Goal: Task Accomplishment & Management: Complete application form

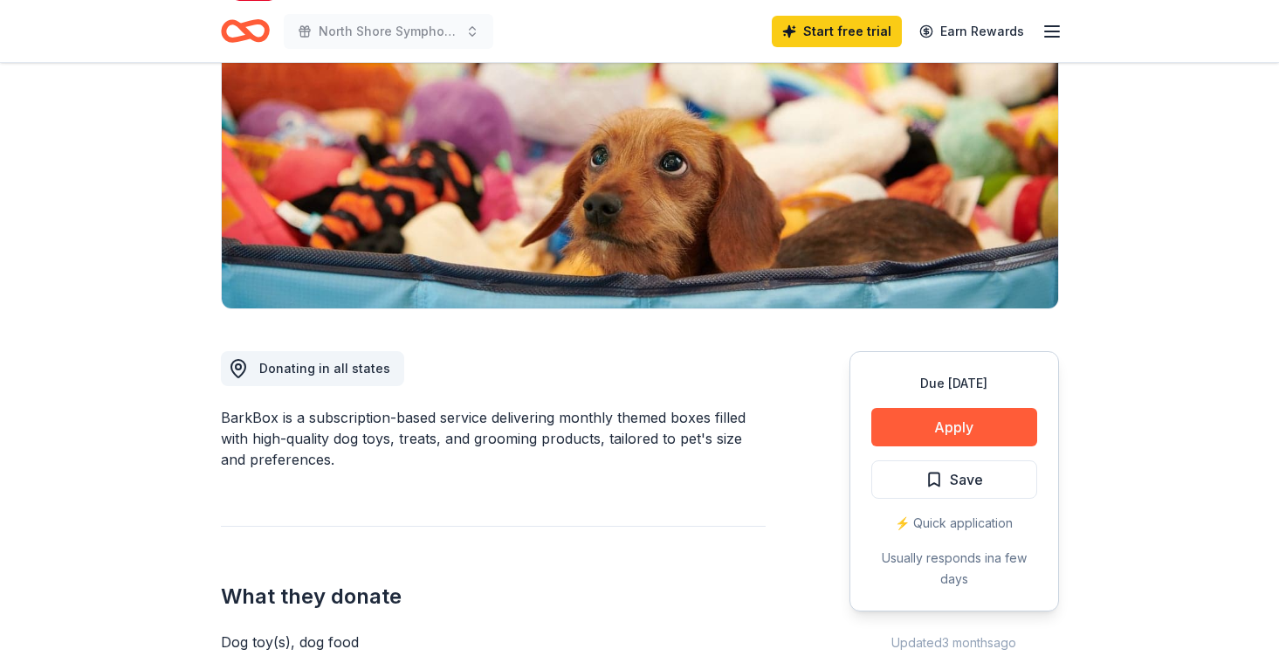
scroll to position [223, 0]
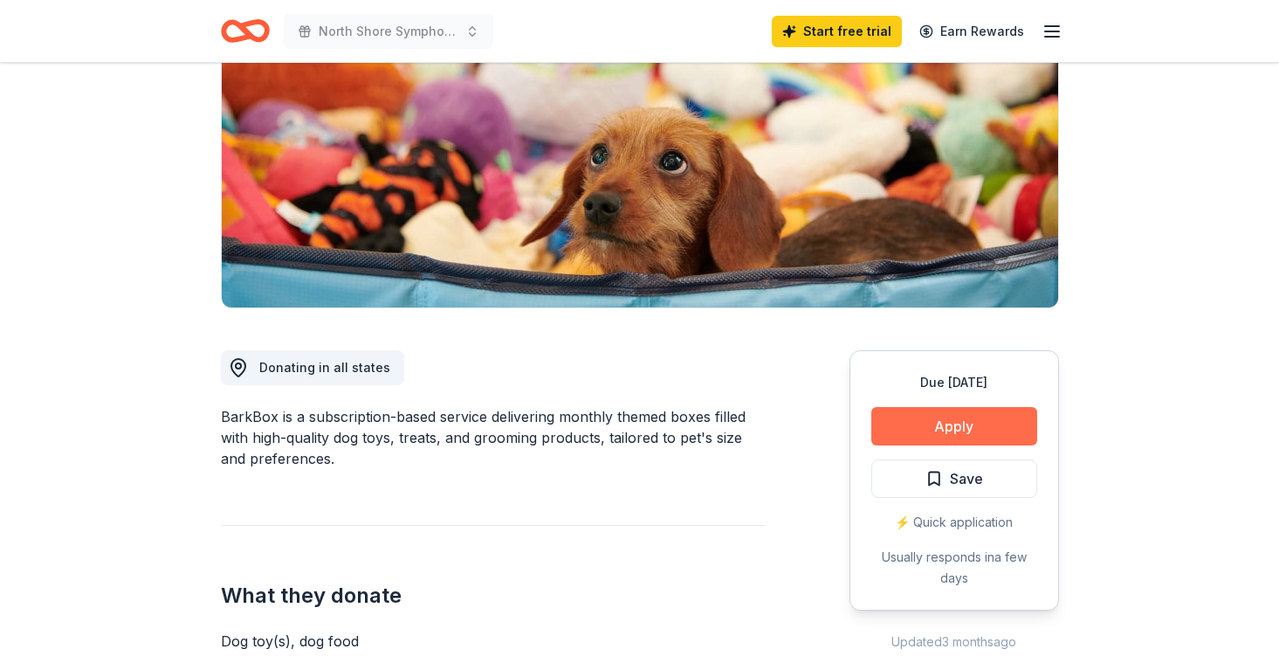
click at [952, 427] on button "Apply" at bounding box center [954, 426] width 166 height 38
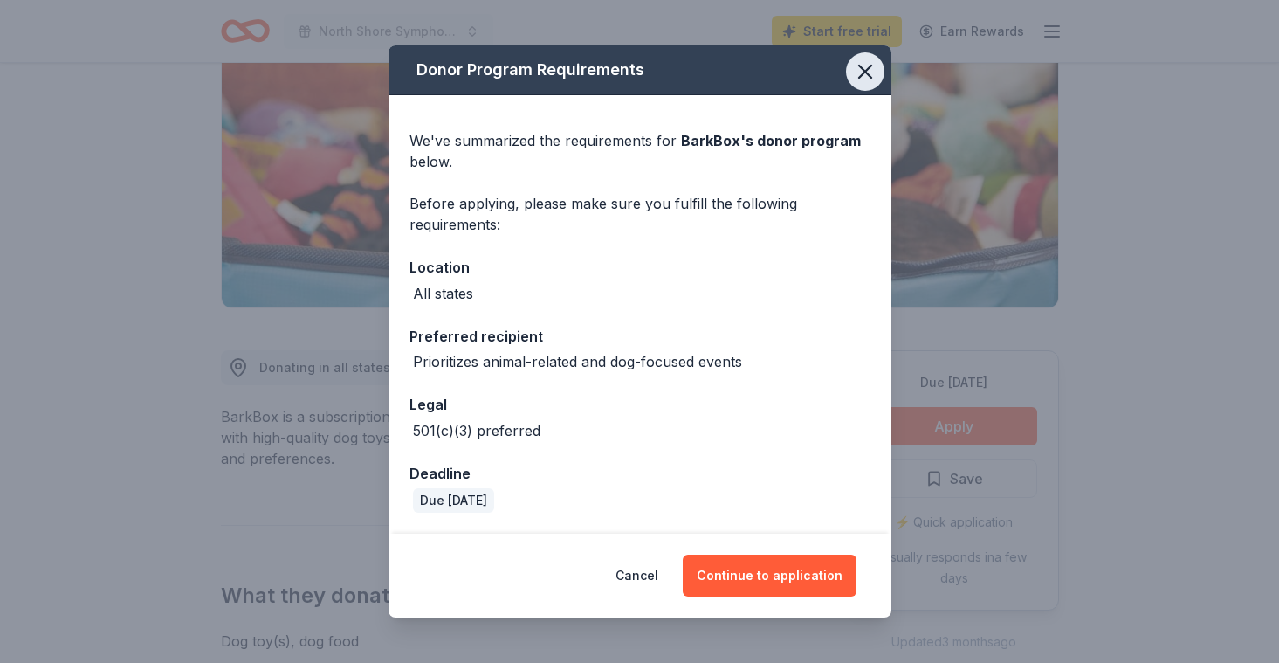
click at [864, 72] on icon "button" at bounding box center [865, 71] width 12 height 12
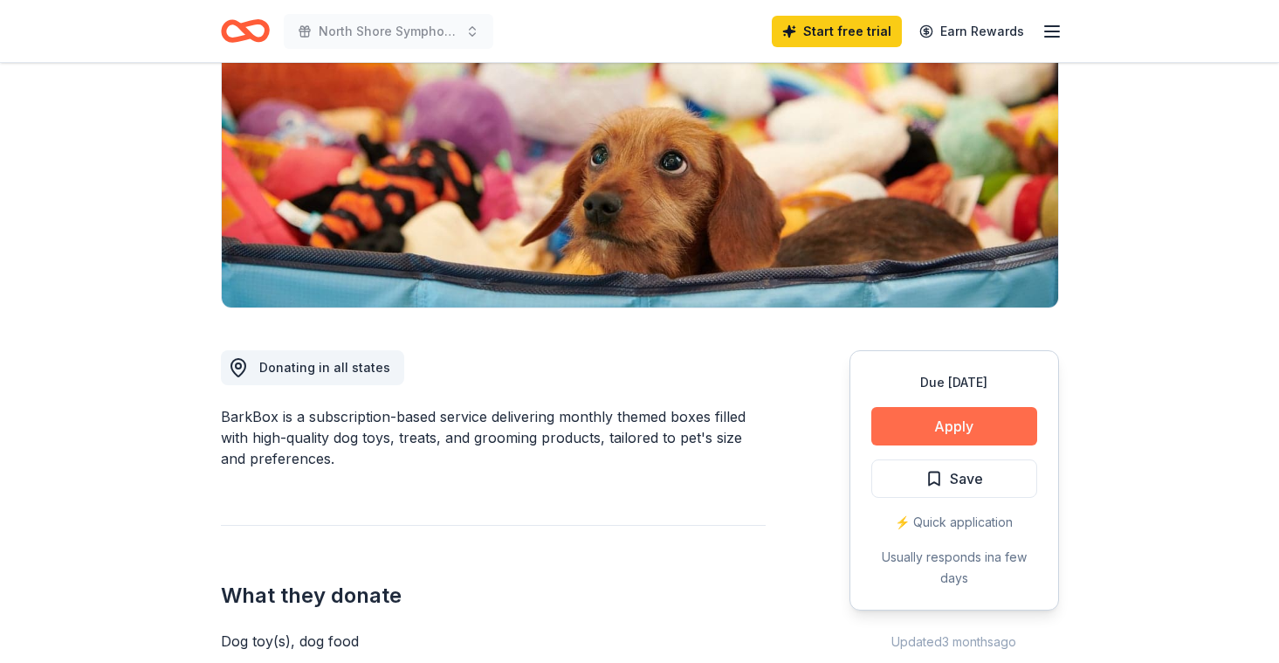
click at [965, 411] on button "Apply" at bounding box center [954, 426] width 166 height 38
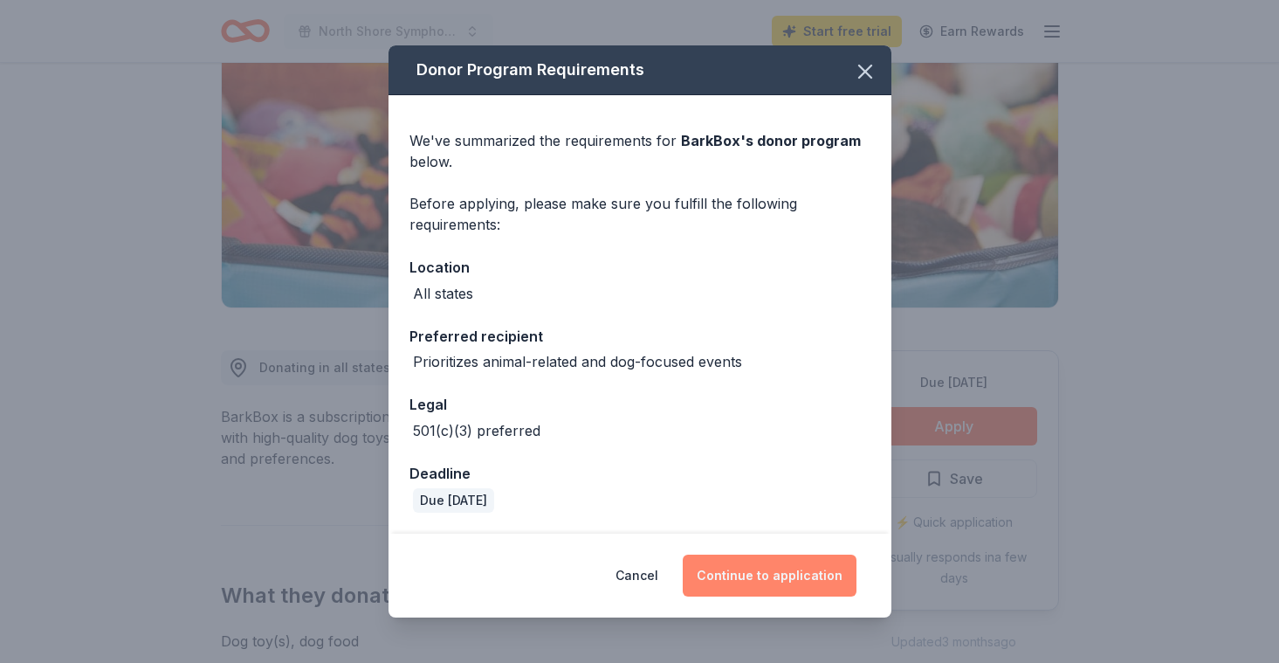
click at [781, 569] on button "Continue to application" at bounding box center [770, 575] width 174 height 42
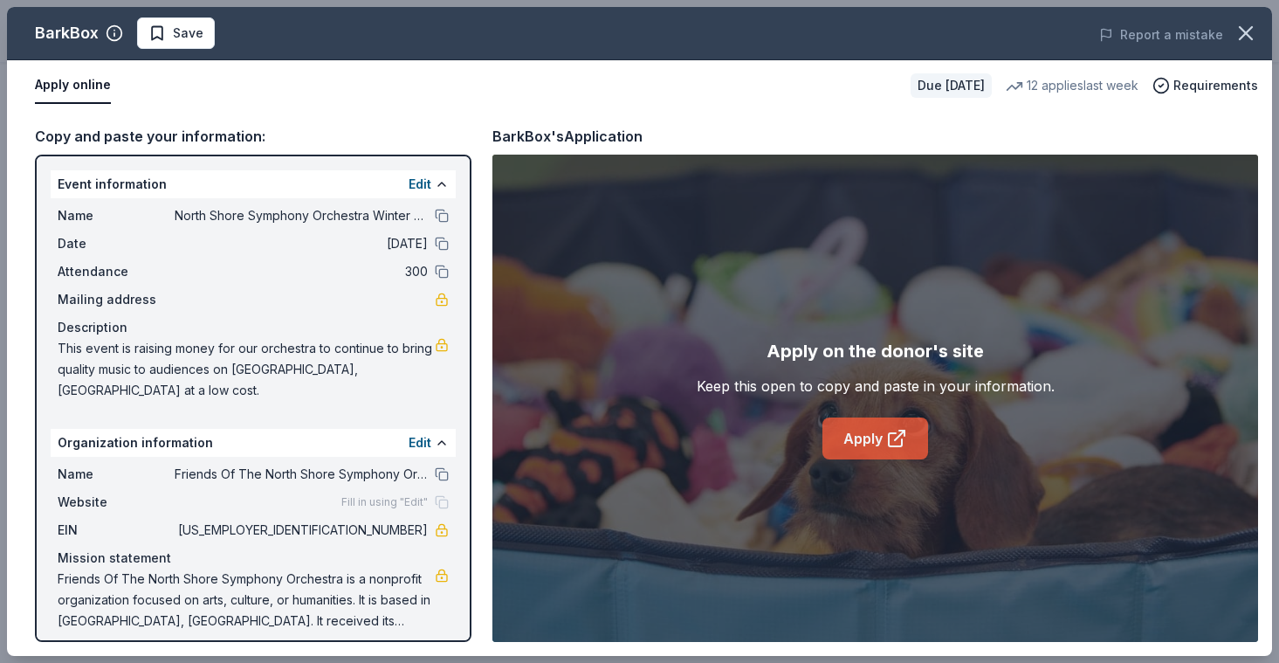
click at [886, 446] on icon at bounding box center [896, 438] width 21 height 21
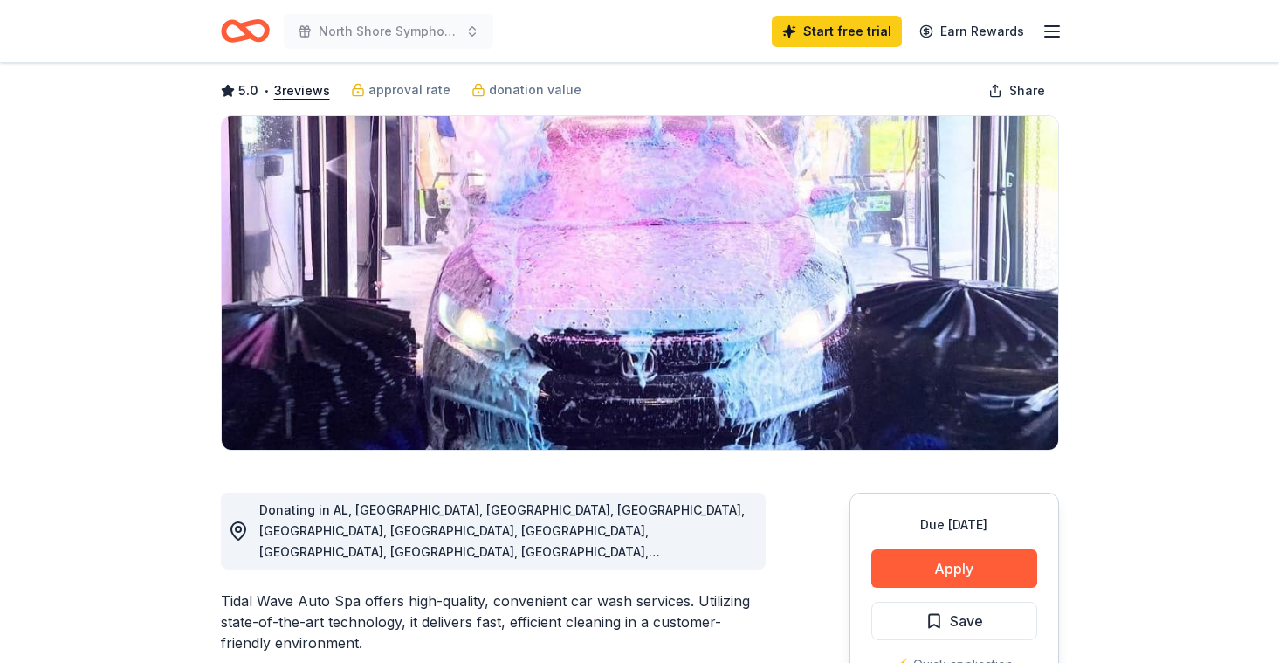
scroll to position [84, 0]
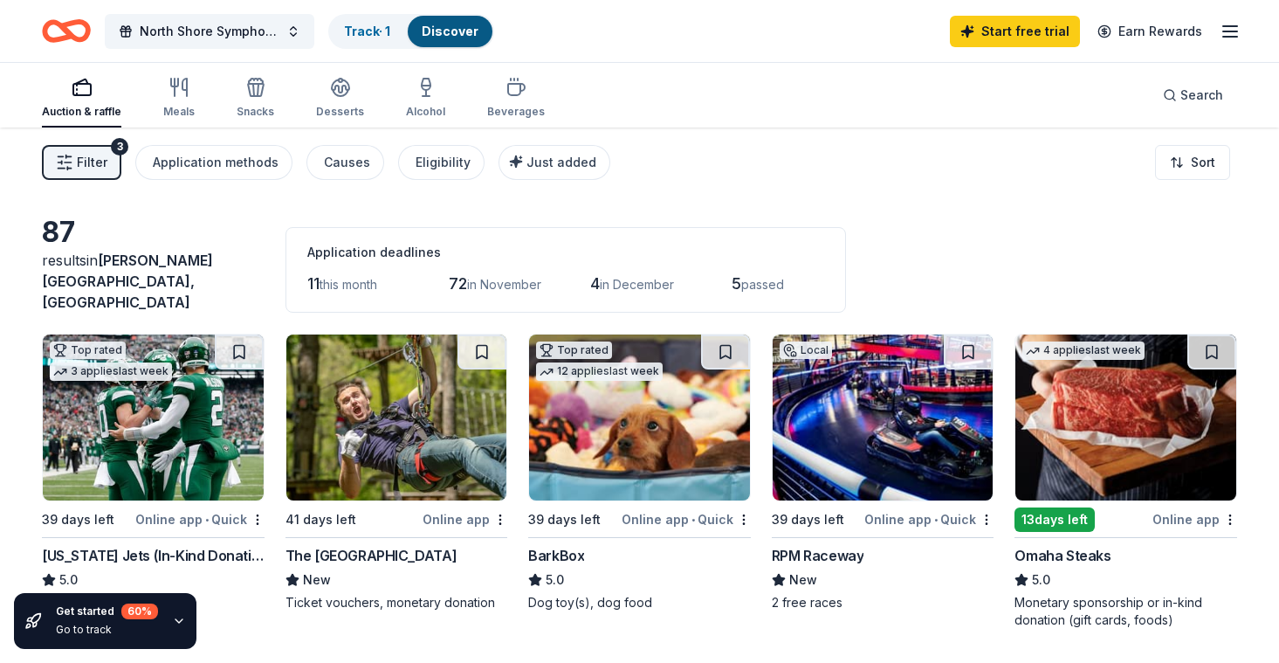
click at [110, 171] on button "Filter 3" at bounding box center [81, 162] width 79 height 35
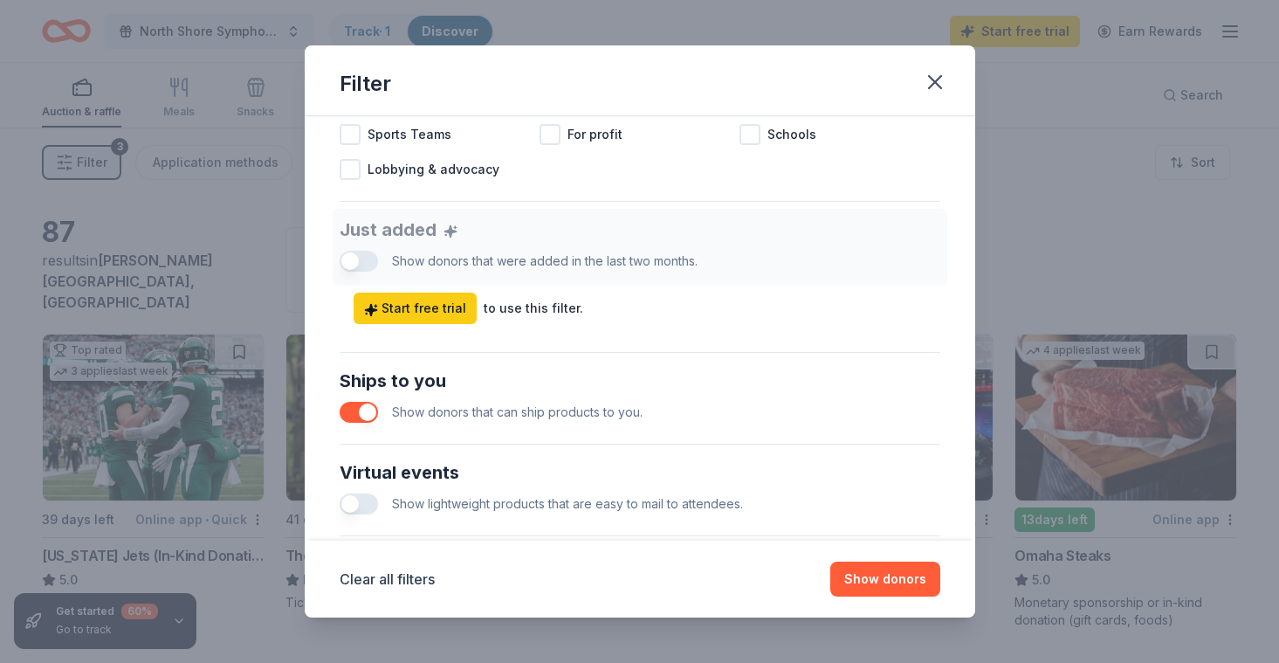
scroll to position [616, 0]
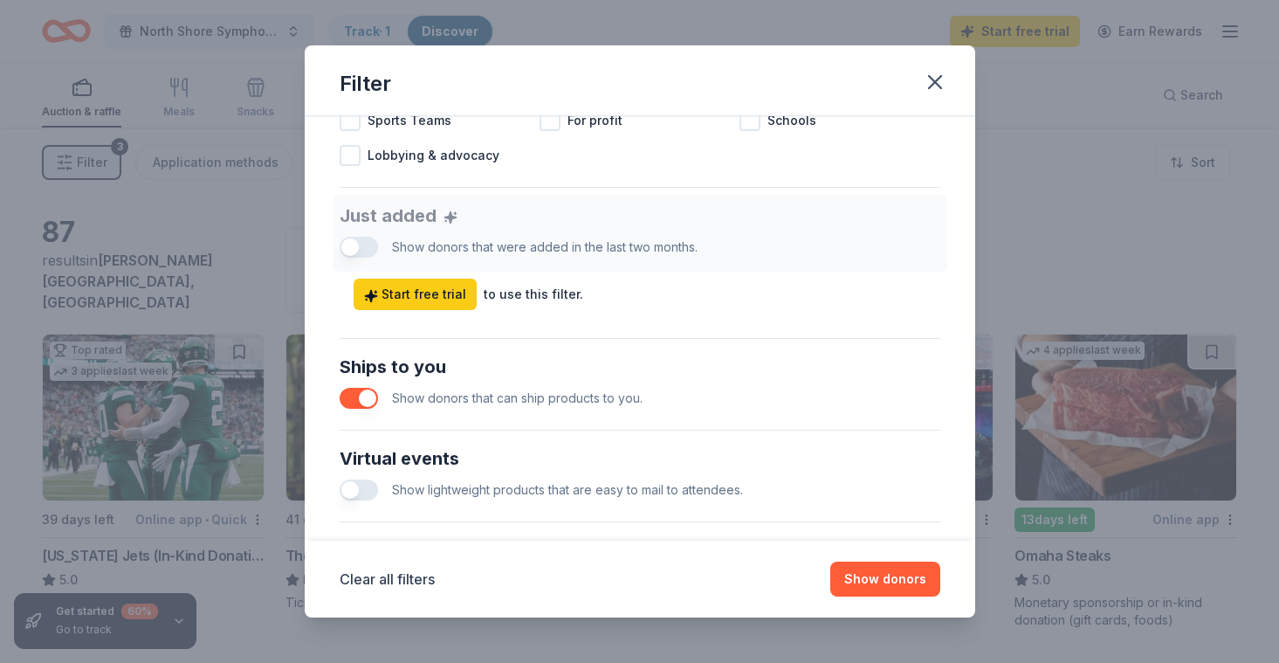
click at [363, 389] on button "button" at bounding box center [359, 398] width 38 height 21
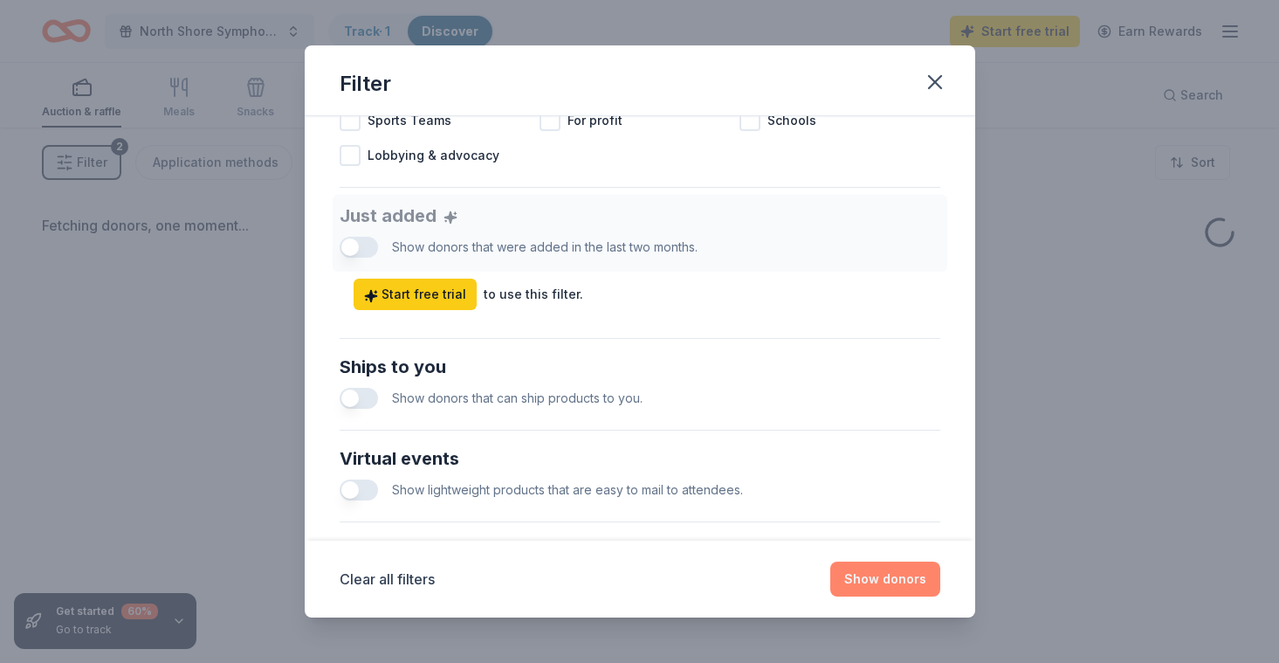
click at [905, 581] on button "Show donors" at bounding box center [885, 578] width 110 height 35
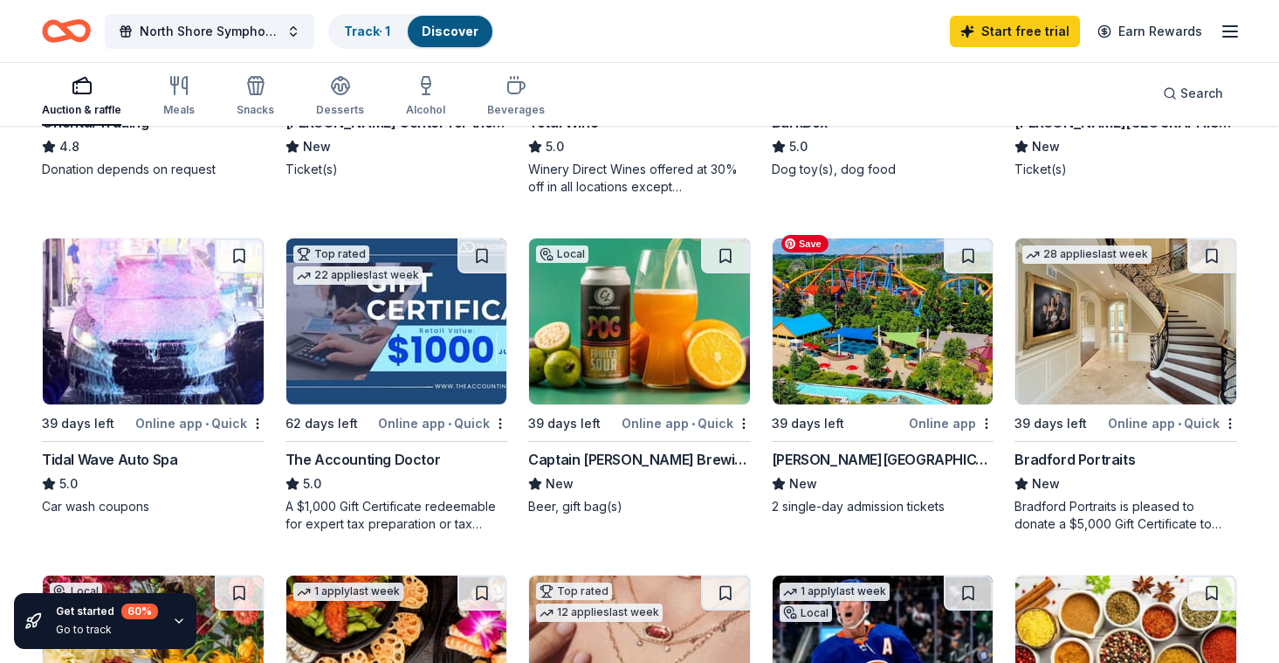
scroll to position [772, 0]
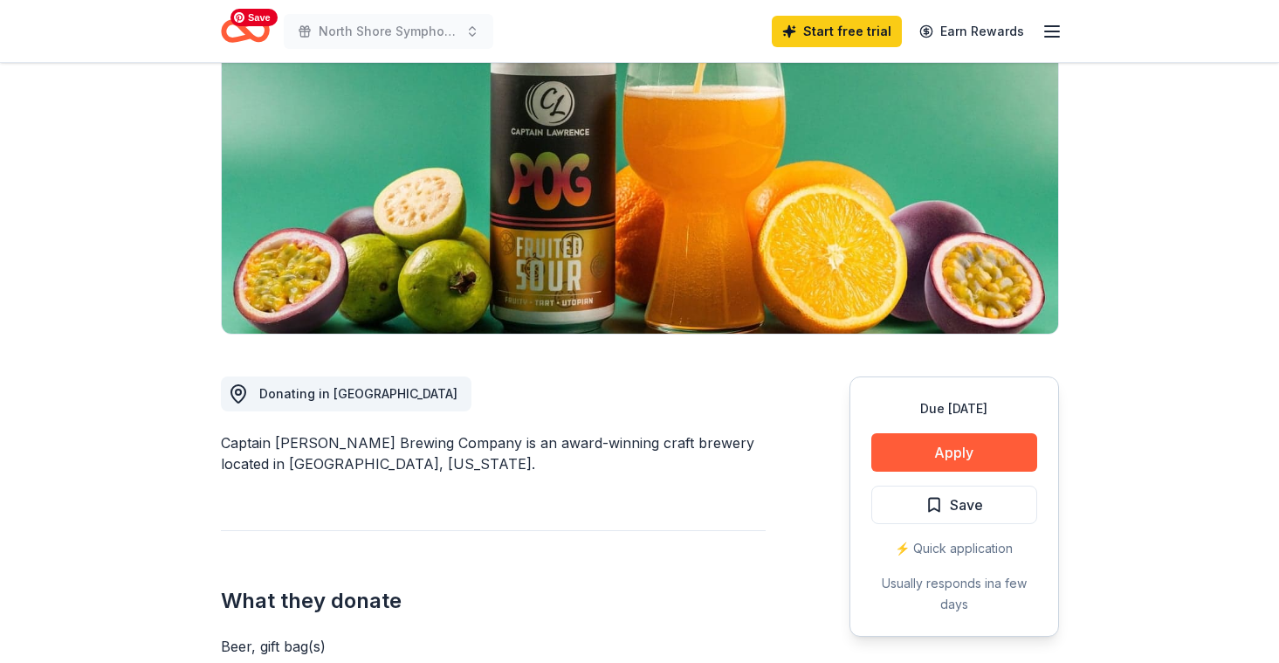
scroll to position [216, 0]
